Goal: Task Accomplishment & Management: Manage account settings

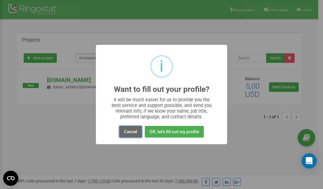
click at [127, 132] on button "Cancel" at bounding box center [130, 132] width 23 height 12
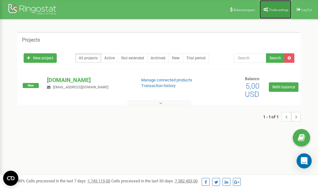
click at [273, 7] on link "Profile settings" at bounding box center [276, 9] width 32 height 19
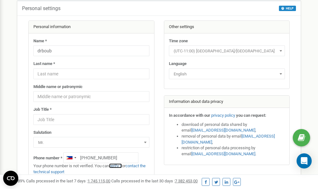
click at [118, 165] on link "verify it" at bounding box center [115, 165] width 13 height 5
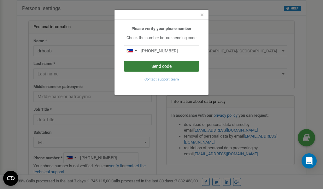
click at [163, 67] on button "Send code" at bounding box center [161, 66] width 75 height 11
